Goal: Task Accomplishment & Management: Use online tool/utility

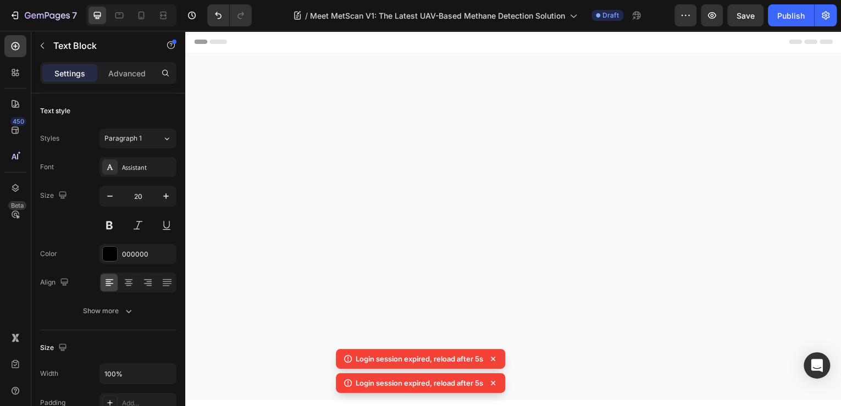
scroll to position [1978, 0]
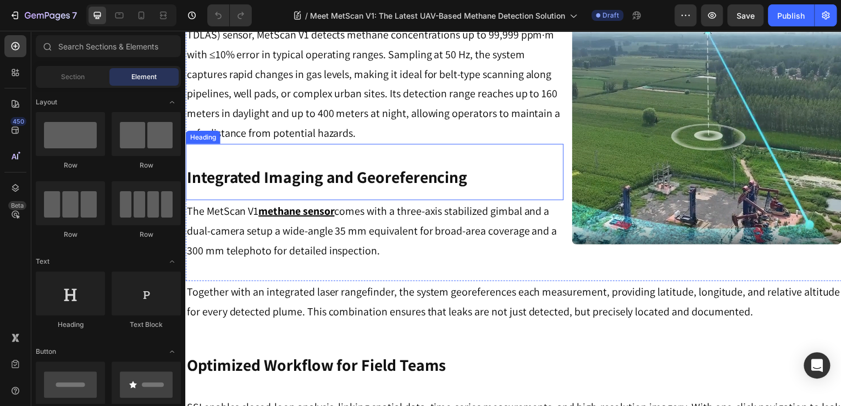
scroll to position [571, 0]
